Goal: Ask a question

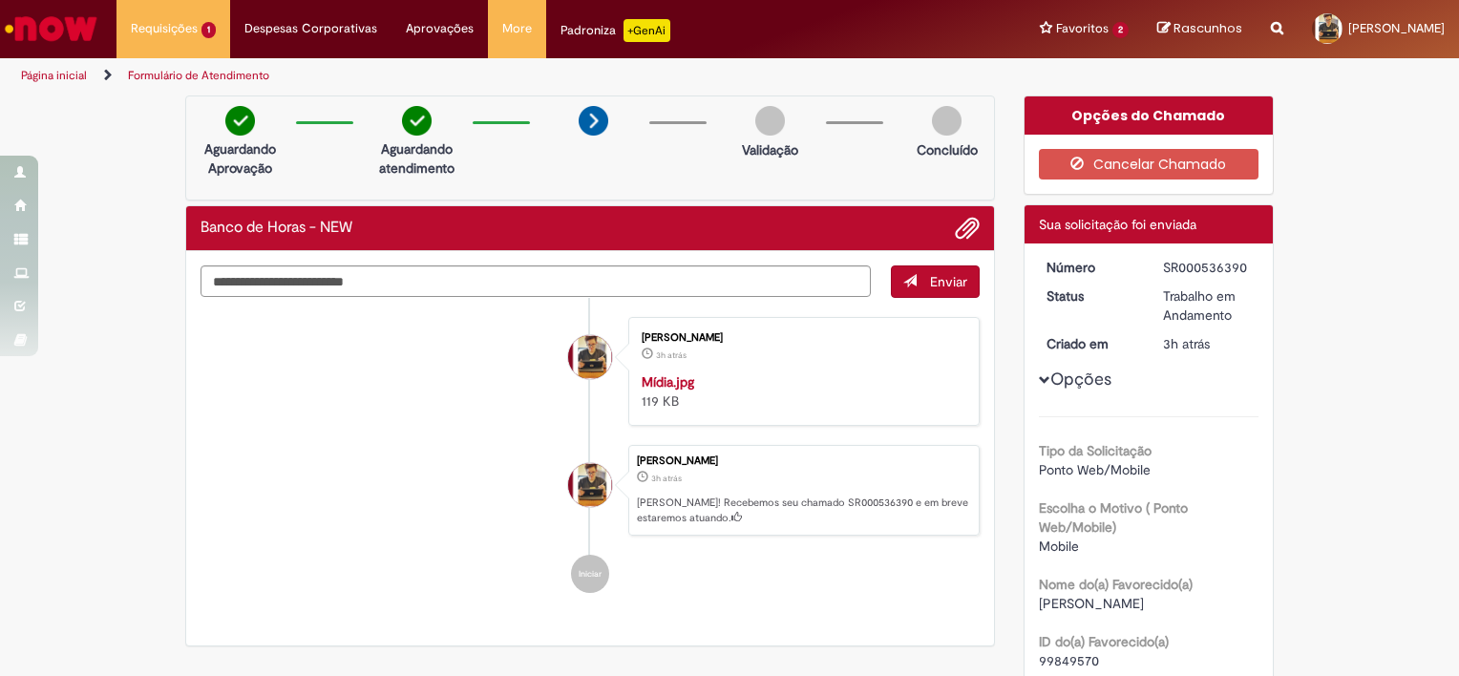
click at [588, 130] on img at bounding box center [594, 121] width 30 height 30
click at [1039, 377] on span "Opções para SR000536390" at bounding box center [1044, 379] width 11 height 11
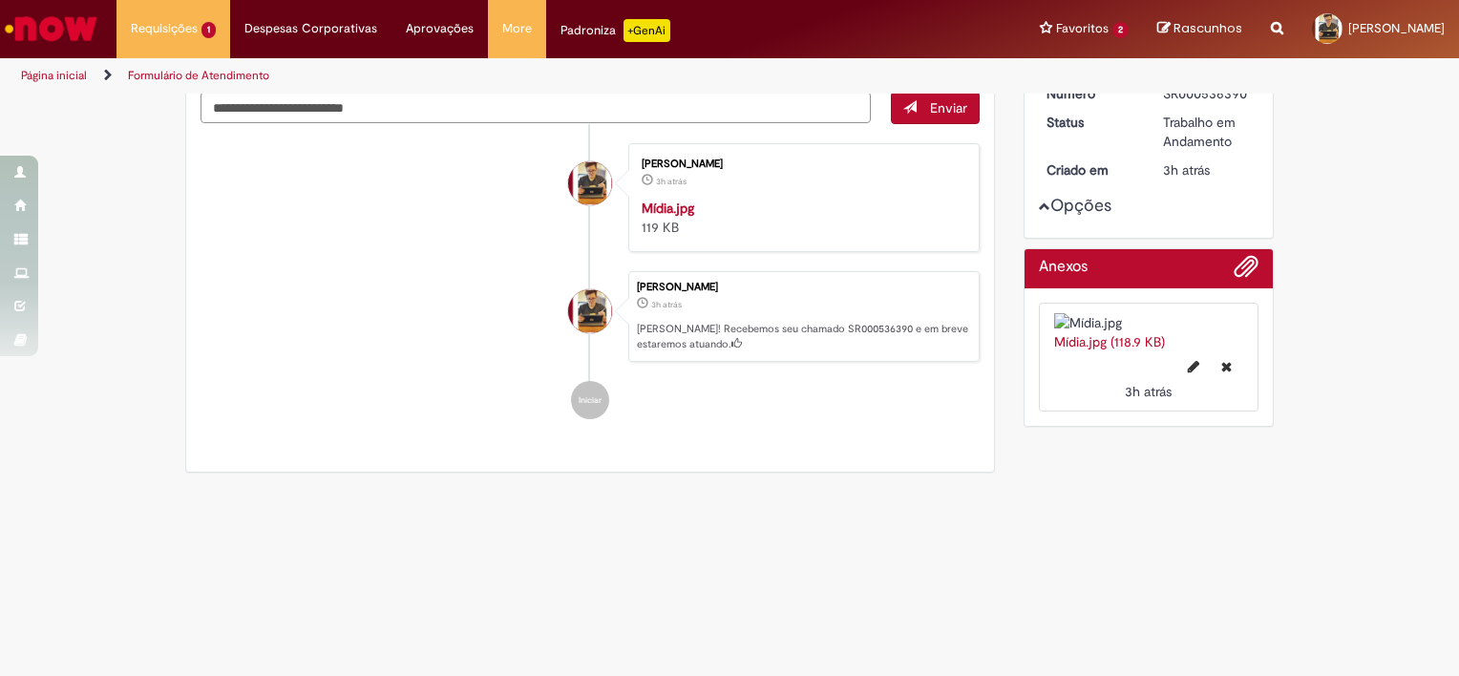
scroll to position [95, 0]
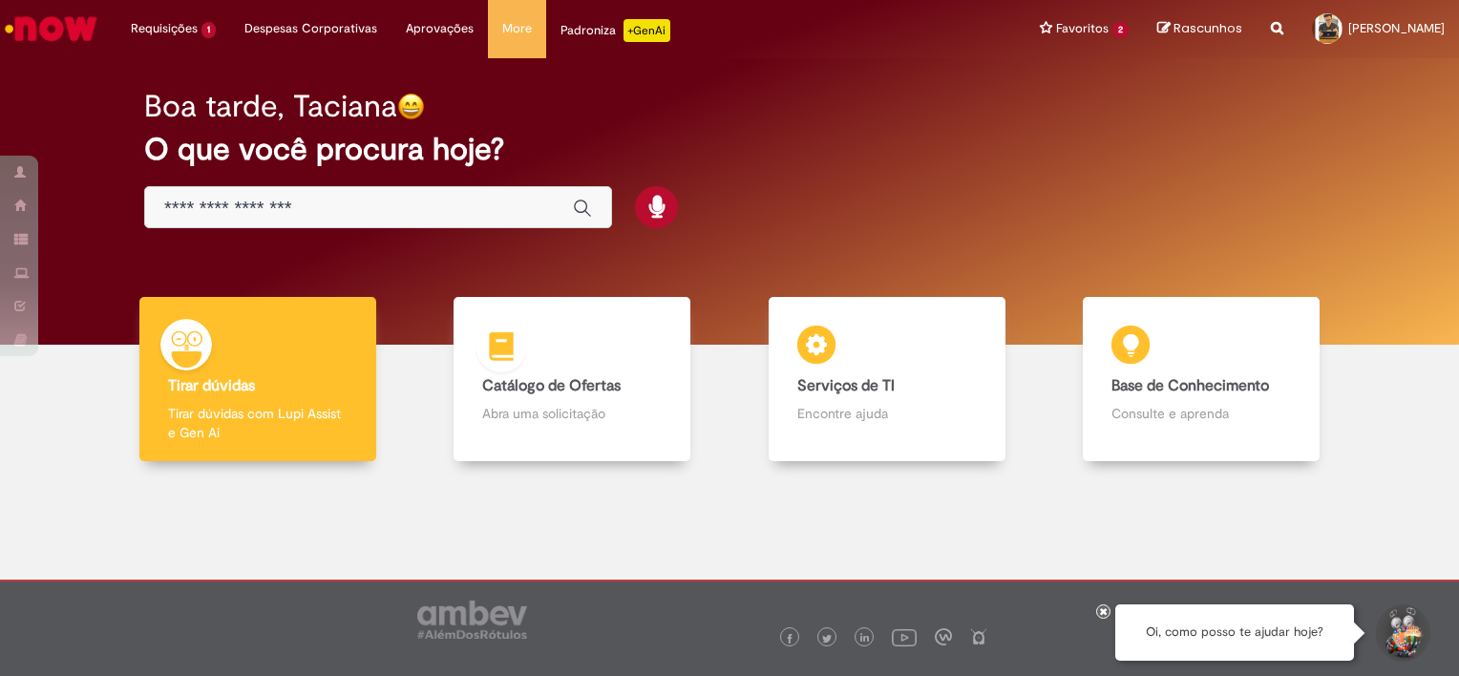
click at [503, 368] on img at bounding box center [501, 349] width 57 height 57
click at [232, 378] on b "Tirar dúvidas" at bounding box center [211, 385] width 87 height 19
